Goal: Check status

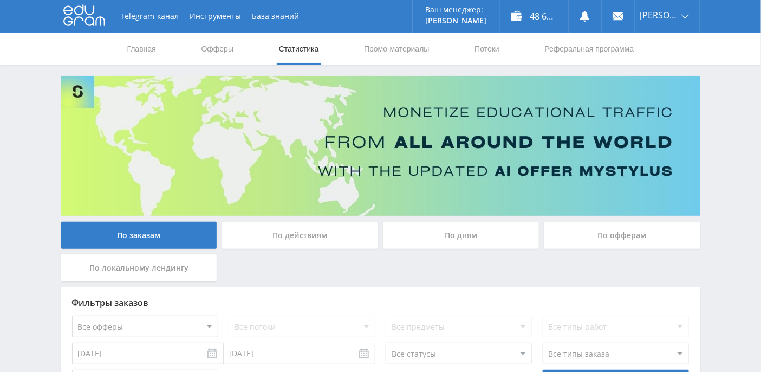
click at [455, 230] on div "По дням" at bounding box center [461, 235] width 156 height 27
click at [0, 0] on input "По дням" at bounding box center [0, 0] width 0 height 0
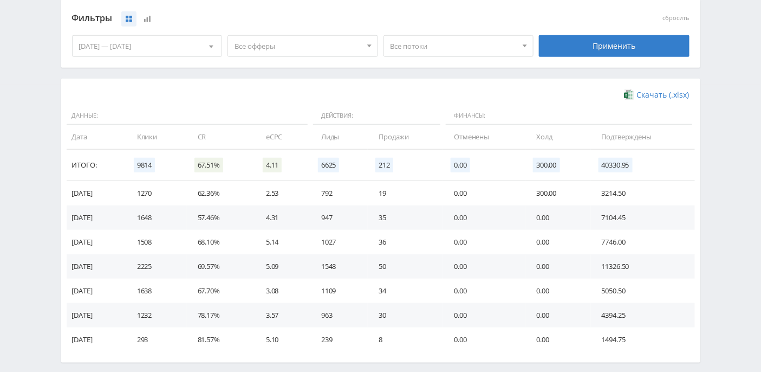
scroll to position [336, 0]
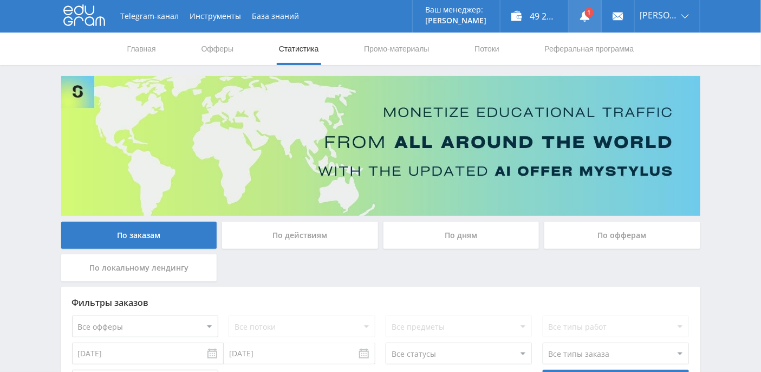
click at [590, 16] on use at bounding box center [585, 16] width 10 height 11
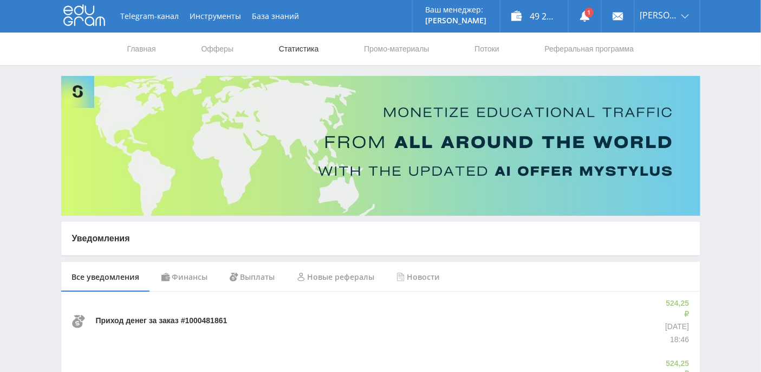
click at [285, 51] on link "Статистика" at bounding box center [299, 48] width 42 height 32
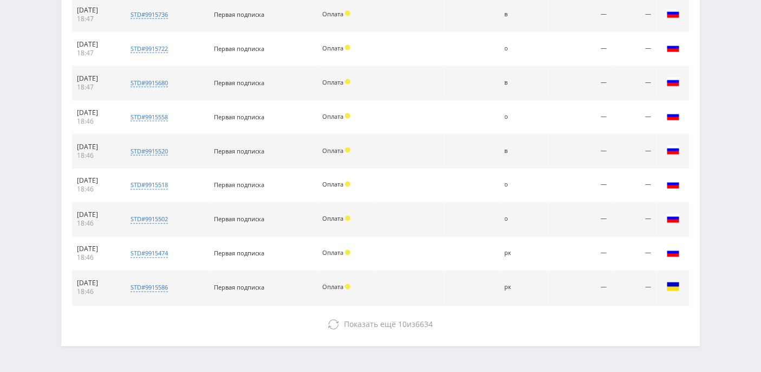
scroll to position [534, 0]
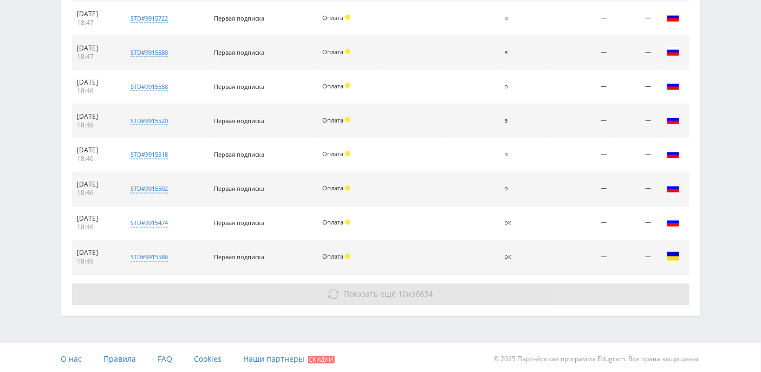
click at [393, 290] on span "Показать ещё" at bounding box center [370, 294] width 52 height 10
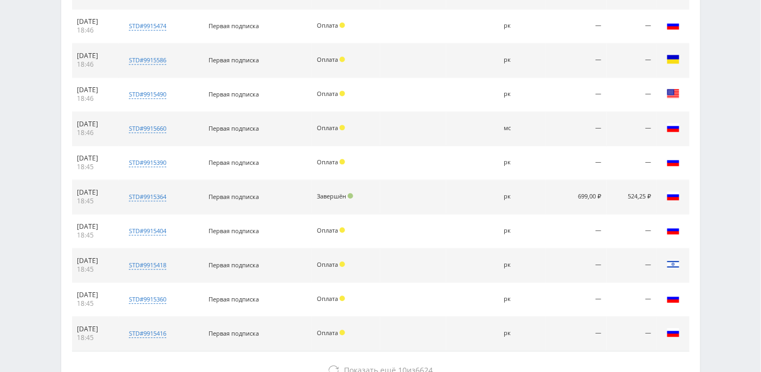
scroll to position [751, 0]
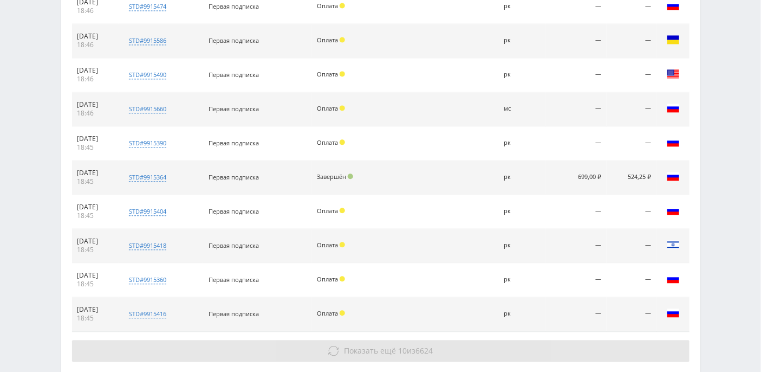
click at [418, 348] on span "6624" at bounding box center [423, 350] width 17 height 10
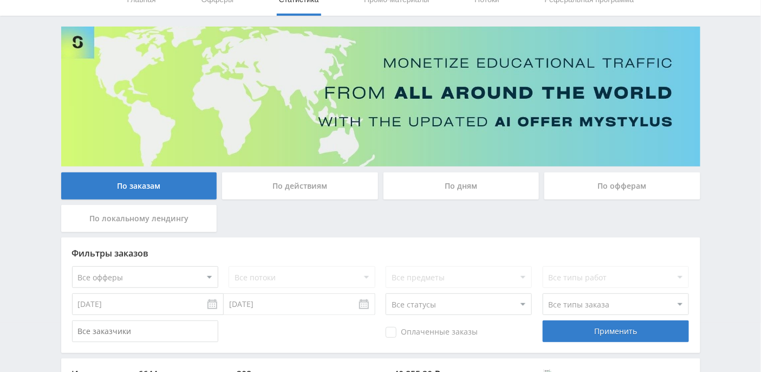
scroll to position [0, 0]
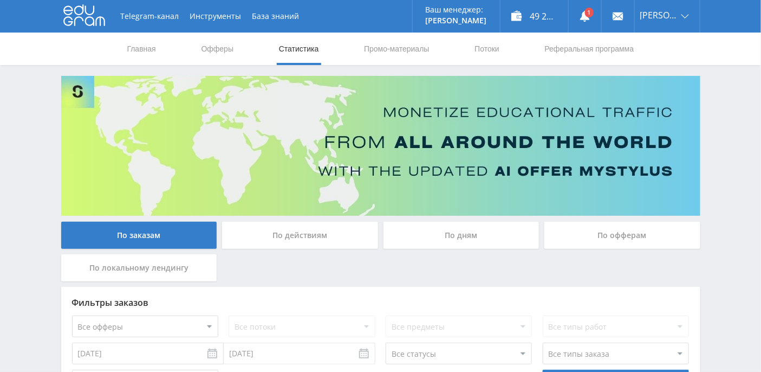
click at [100, 18] on use at bounding box center [84, 15] width 42 height 21
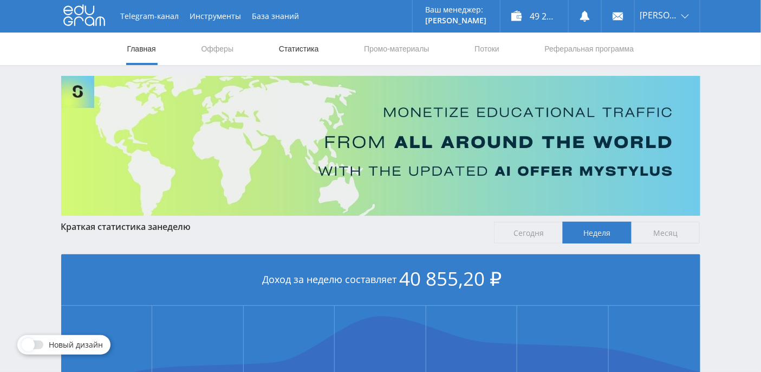
click at [319, 46] on link "Статистика" at bounding box center [299, 48] width 42 height 32
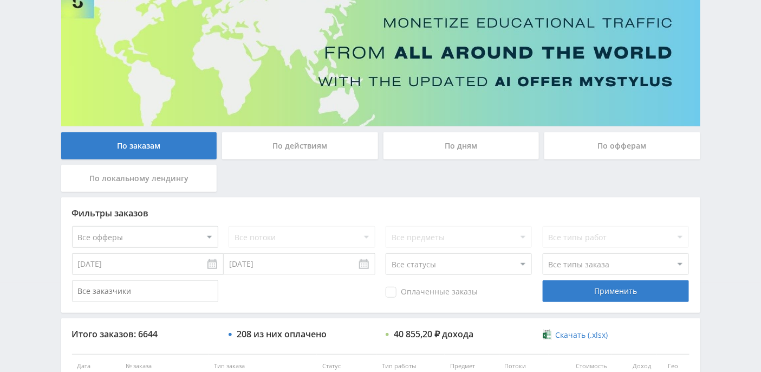
scroll to position [144, 0]
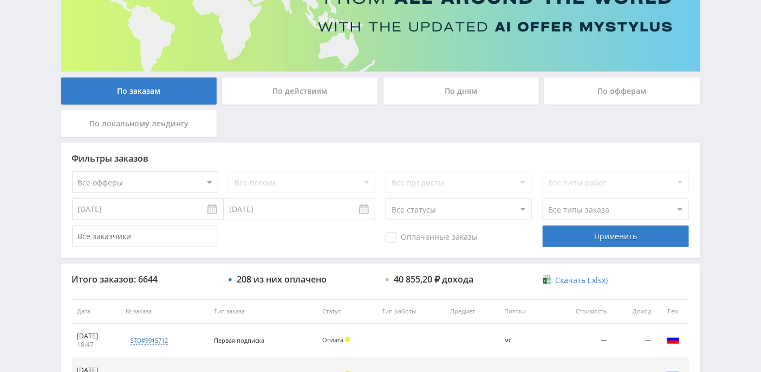
click at [470, 99] on div "По дням" at bounding box center [461, 90] width 156 height 27
click at [0, 0] on input "По дням" at bounding box center [0, 0] width 0 height 0
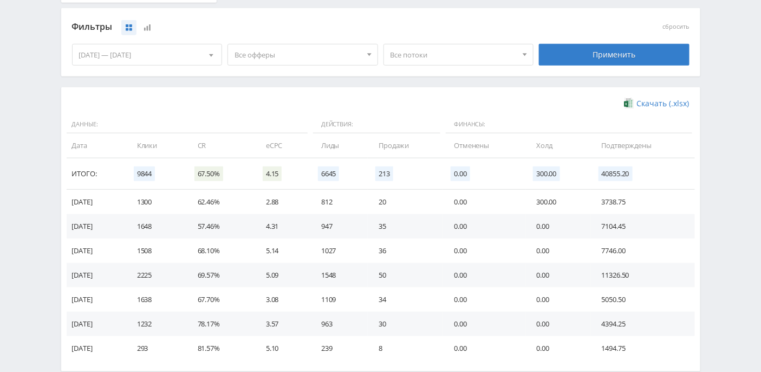
scroll to position [291, 0]
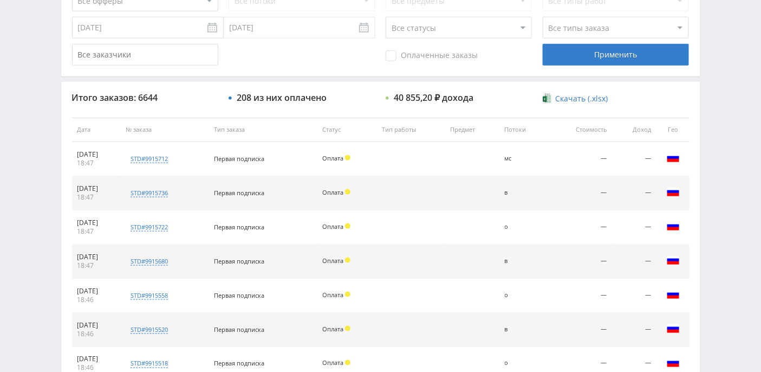
scroll to position [355, 0]
